Goal: Task Accomplishment & Management: Use online tool/utility

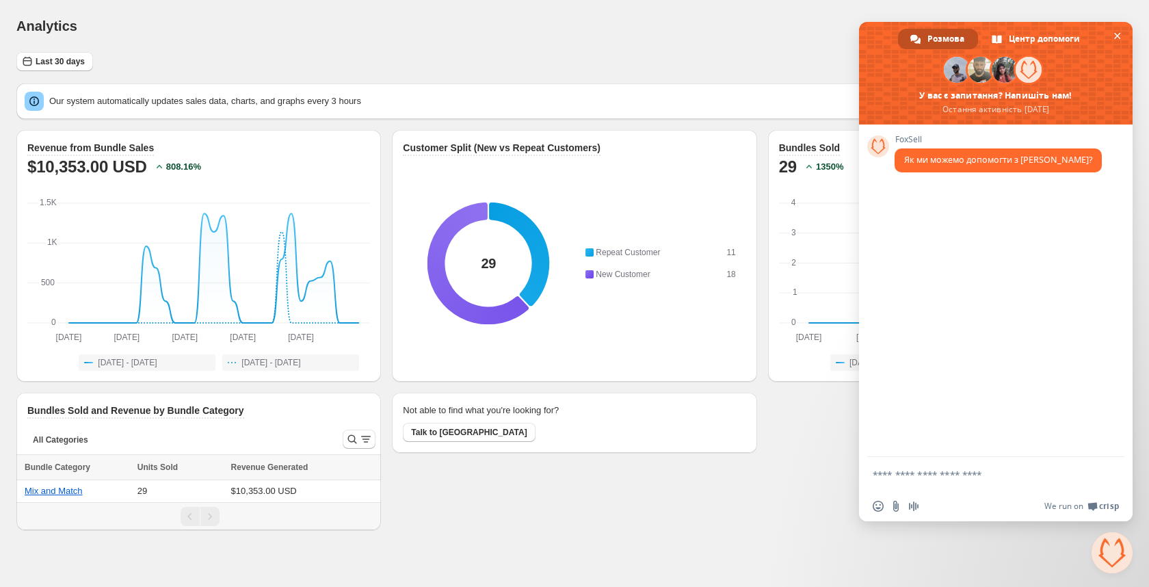
click at [520, 30] on div "Analytics" at bounding box center [574, 25] width 1116 height 19
click at [1124, 34] on span "Закрити чат" at bounding box center [1117, 36] width 14 height 14
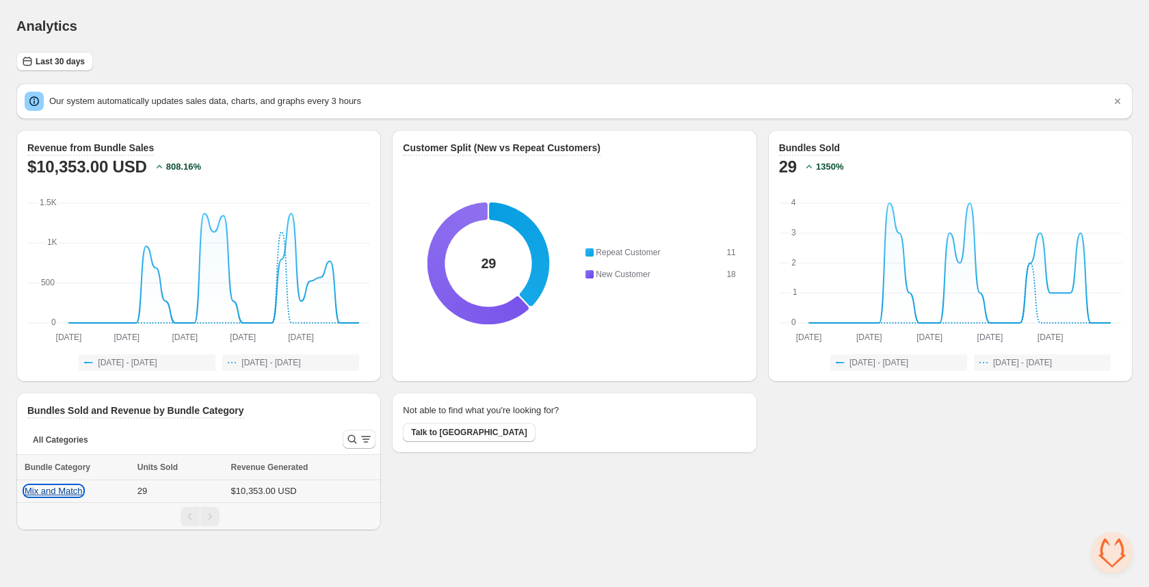
click at [47, 491] on button "Mix and Match" at bounding box center [54, 491] width 58 height 10
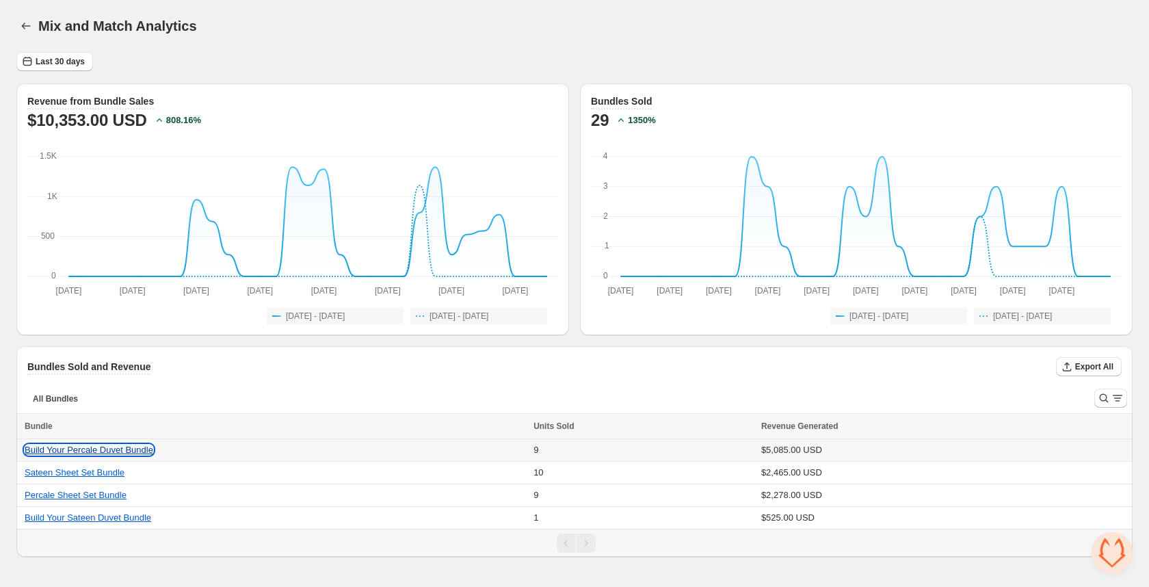
click at [71, 449] on button "Build Your Percale Duvet Bundle" at bounding box center [89, 450] width 129 height 10
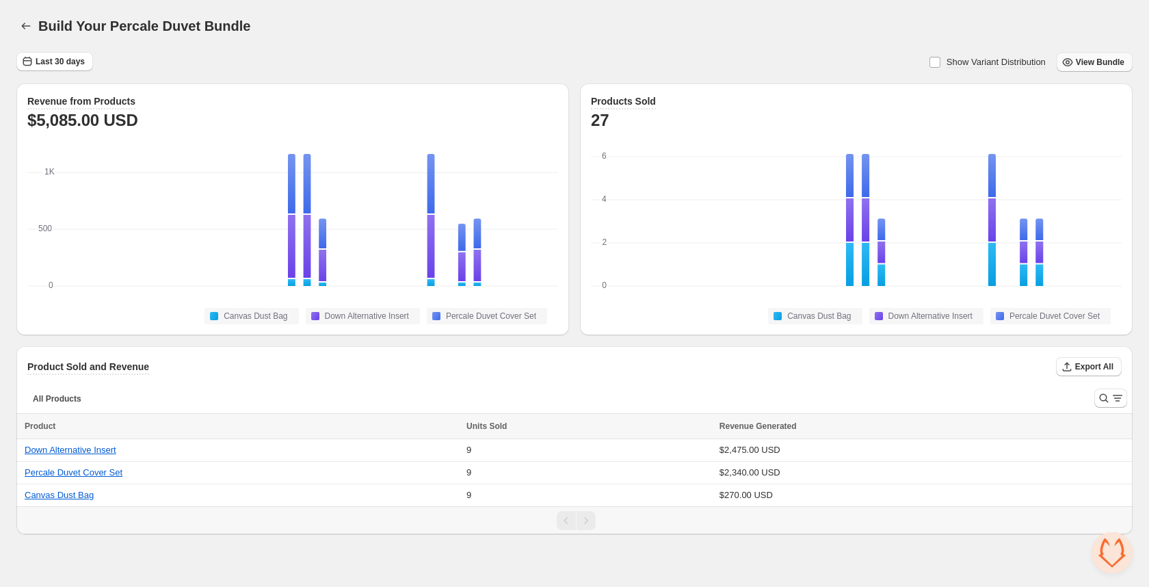
click at [1096, 62] on span "View Bundle" at bounding box center [1100, 62] width 49 height 11
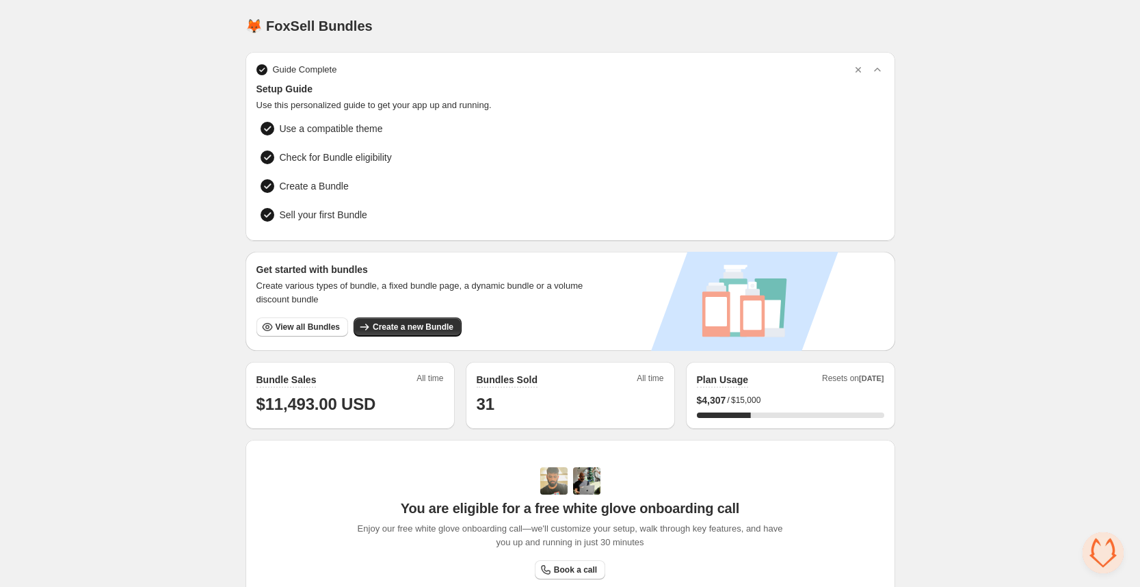
scroll to position [276, 0]
